Goal: Task Accomplishment & Management: Complete application form

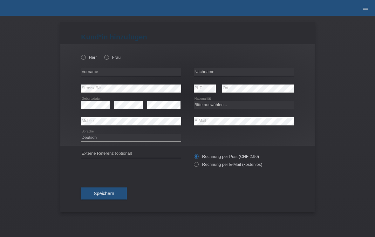
click at [83, 50] on div "Herr Frau" at bounding box center [131, 54] width 100 height 20
click at [80, 54] on icon at bounding box center [80, 54] width 0 height 0
click at [83, 56] on input "Herr" at bounding box center [83, 57] width 4 height 4
radio input "true"
click at [141, 76] on input "text" at bounding box center [131, 72] width 100 height 8
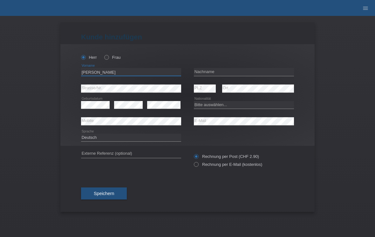
type input "[PERSON_NAME]"
click at [253, 69] on input "text" at bounding box center [244, 72] width 100 height 8
type input "Fraeeari"
select select "CH"
click at [196, 169] on input "Rechnung per E-Mail (kostenlos)" at bounding box center [196, 166] width 4 height 8
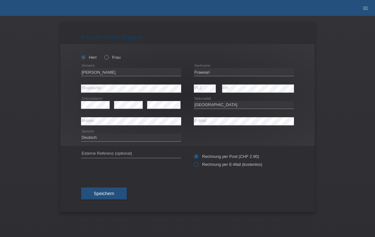
radio input "true"
click at [205, 73] on input "Fraeeari" at bounding box center [244, 72] width 100 height 8
click at [227, 73] on input "Fraccari" at bounding box center [244, 72] width 100 height 8
type input "Fraccari"
